Goal: Transaction & Acquisition: Purchase product/service

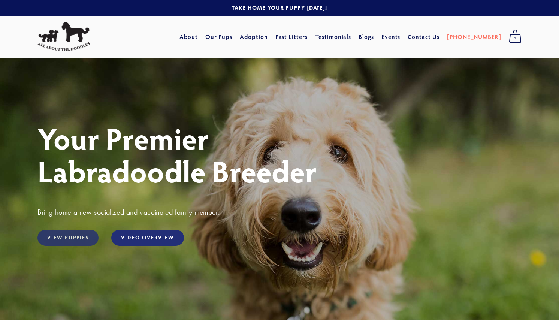
click at [70, 243] on link "View Puppies" at bounding box center [67, 237] width 61 height 16
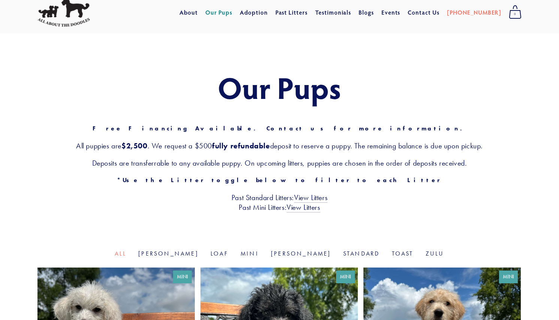
scroll to position [27, 0]
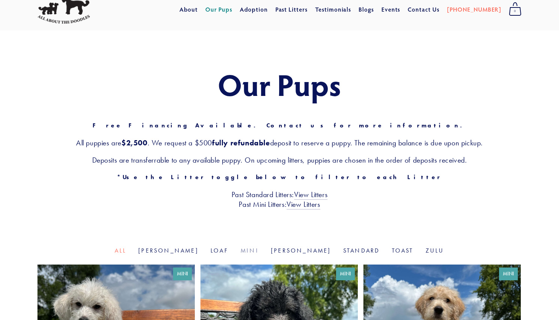
click at [251, 247] on link "Mini" at bounding box center [249, 250] width 18 height 7
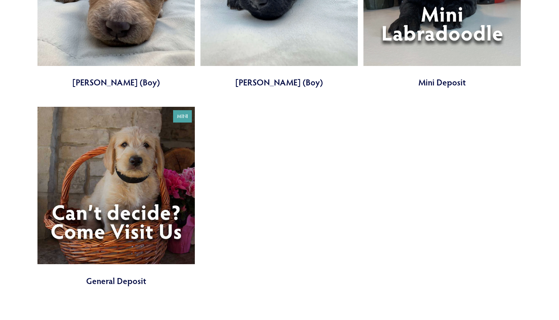
scroll to position [1601, 0]
